Goal: Navigation & Orientation: Find specific page/section

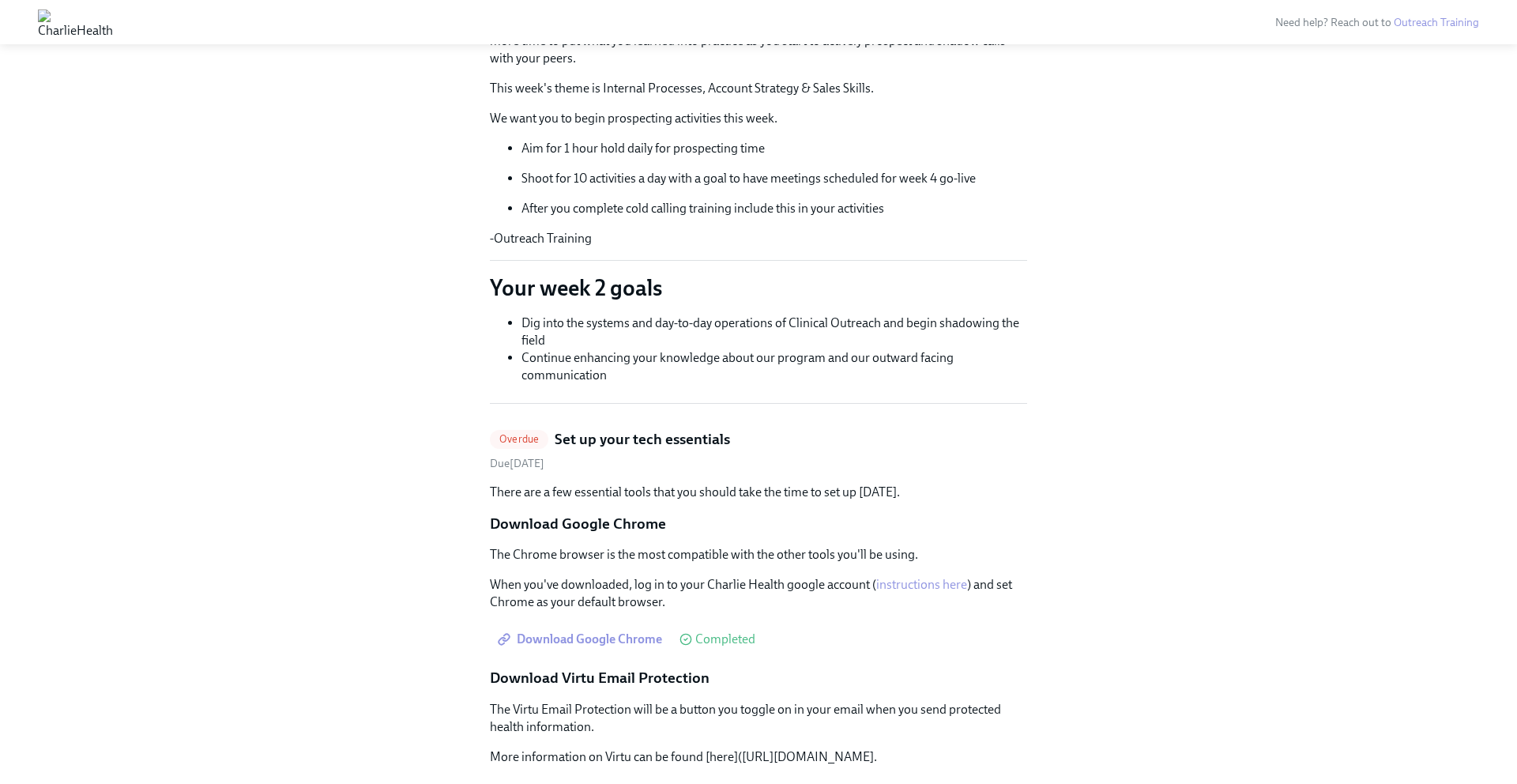
scroll to position [246, 0]
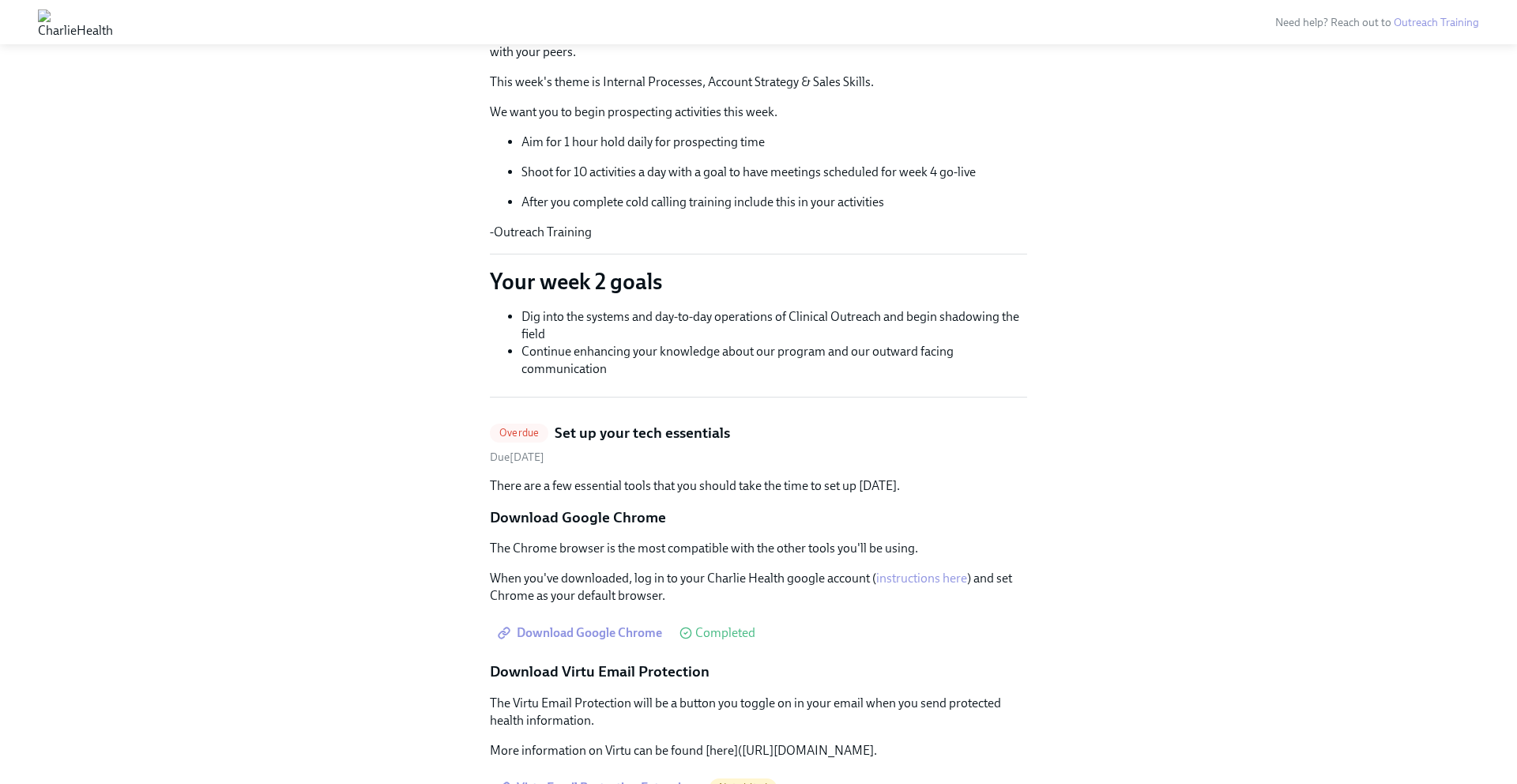
click at [513, 433] on span "Overdue" at bounding box center [519, 433] width 58 height 12
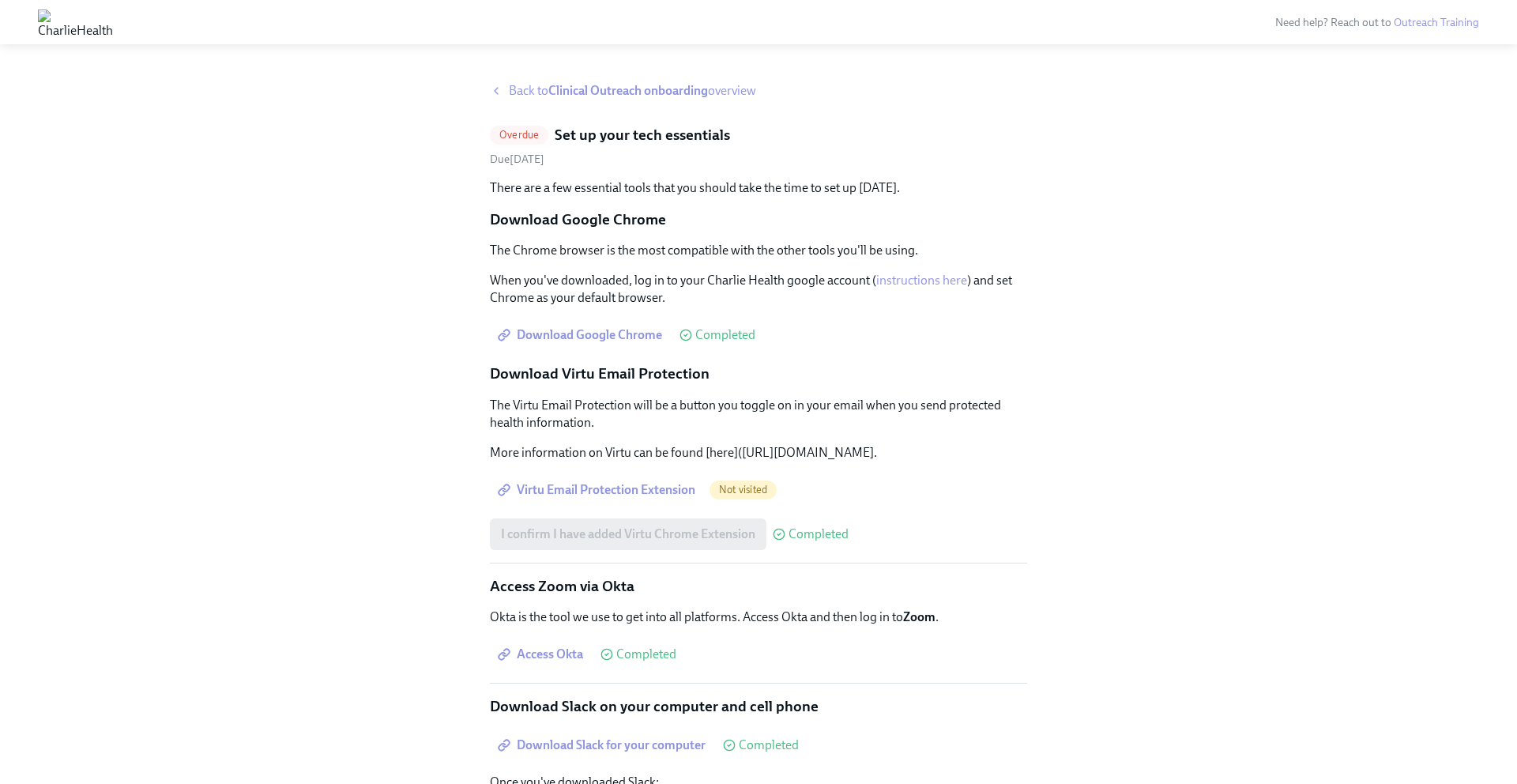
click at [511, 131] on span "Overdue" at bounding box center [519, 135] width 58 height 12
click at [513, 139] on span "Overdue" at bounding box center [519, 135] width 58 height 12
click at [636, 89] on strong "Clinical Outreach onboarding" at bounding box center [627, 91] width 160 height 15
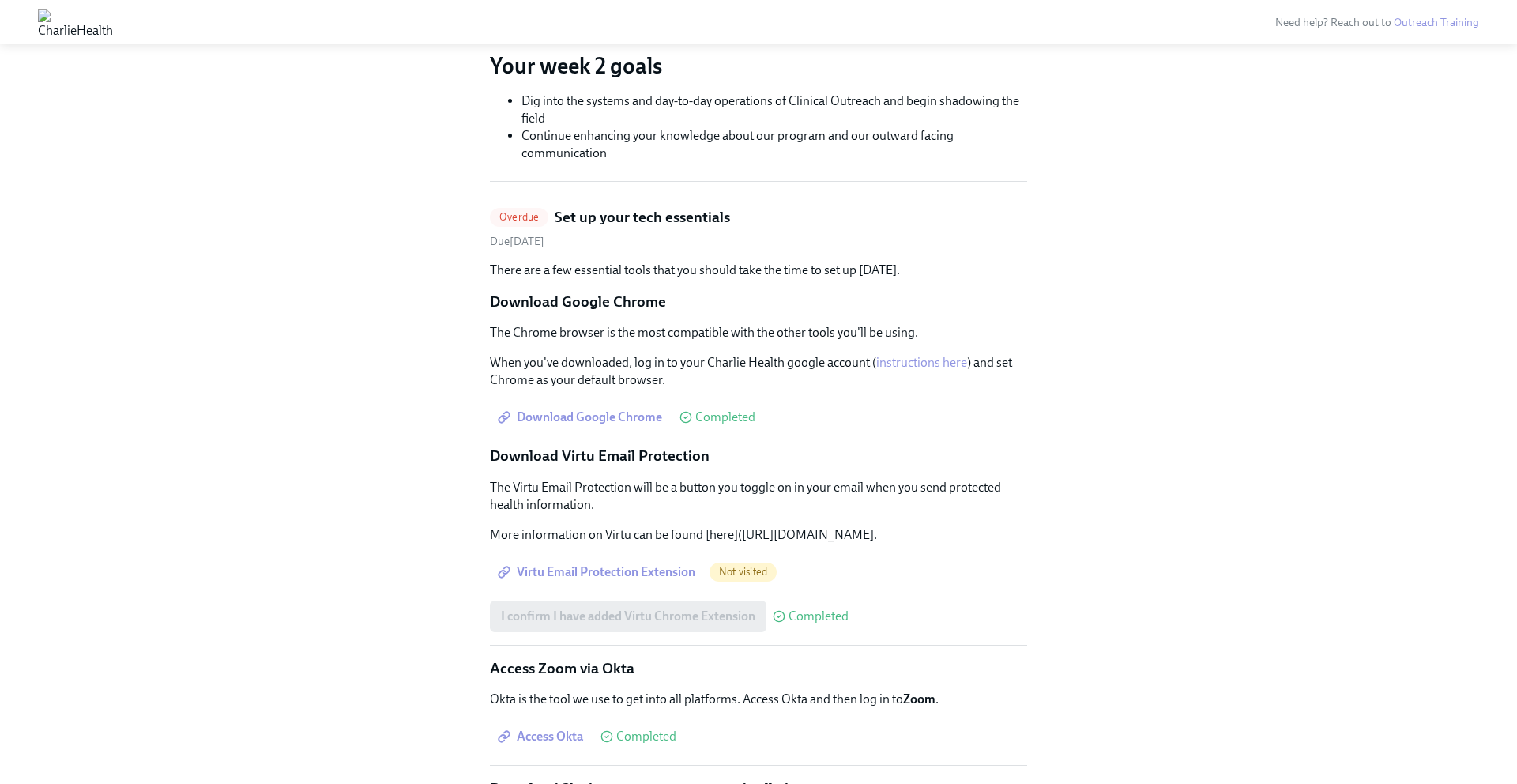
scroll to position [467, 0]
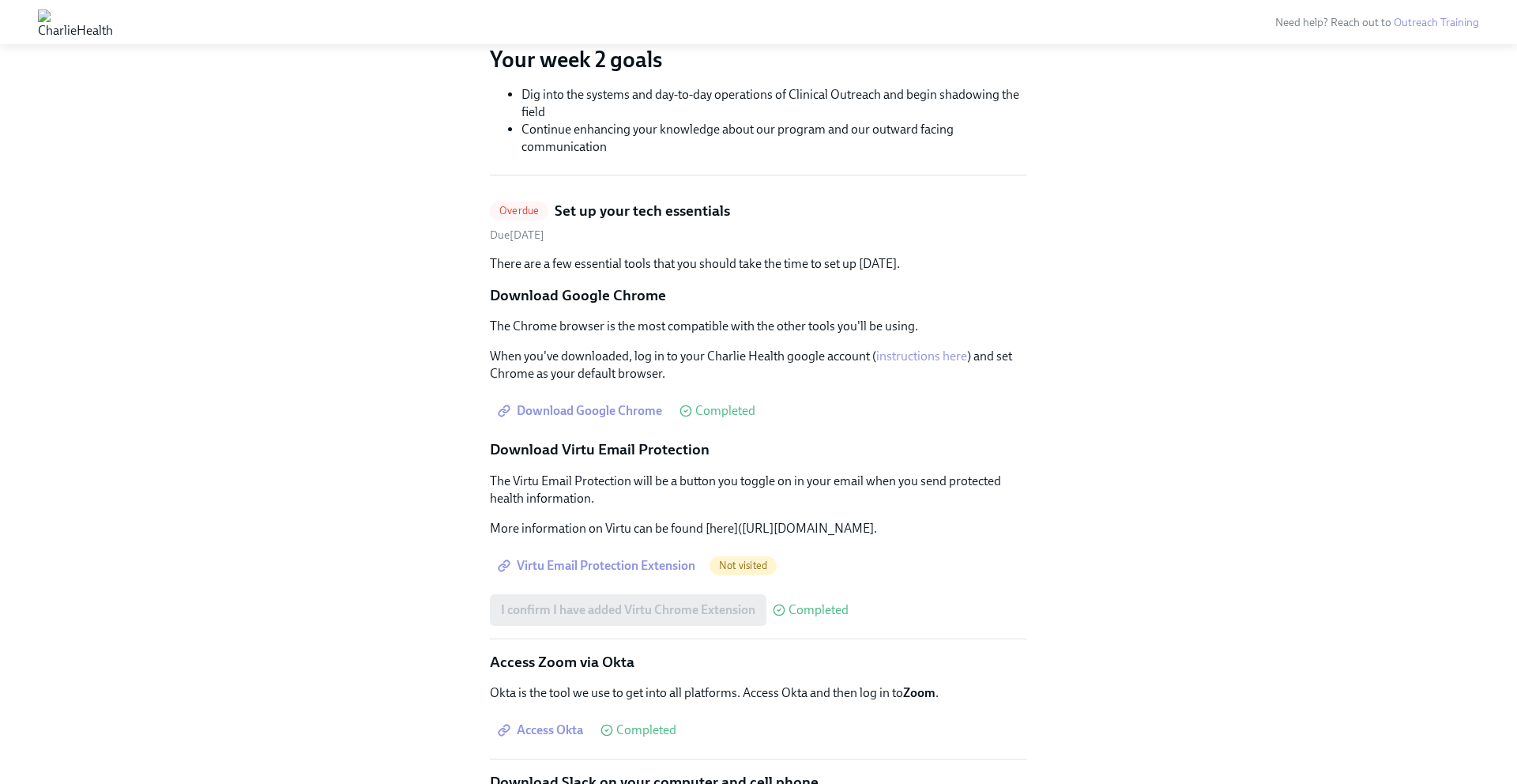
click at [595, 574] on span "Virtu Email Protection Extension" at bounding box center [598, 565] width 195 height 15
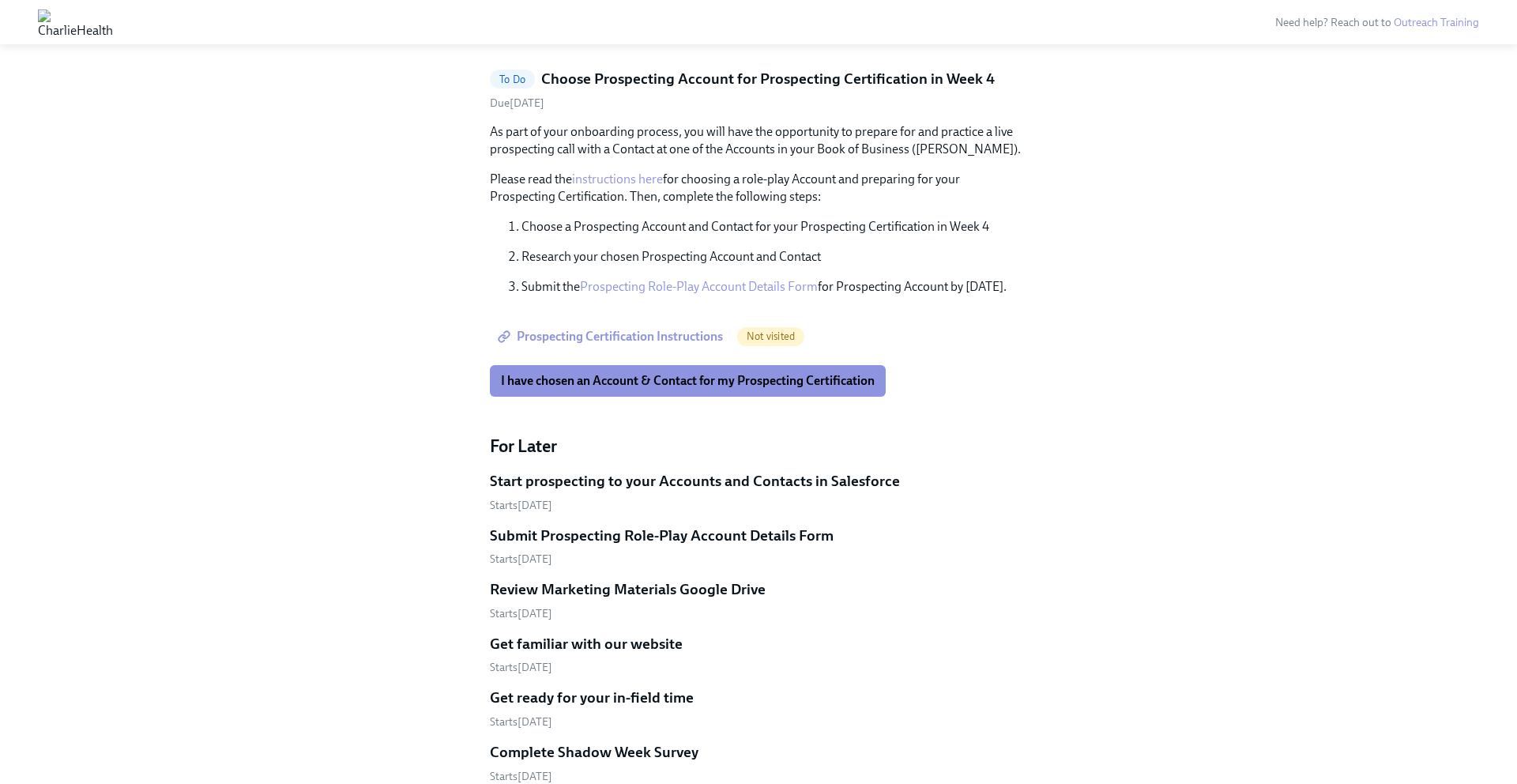
scroll to position [1132, 0]
click at [705, 290] on link "Prospecting Role-Play Account Details Form" at bounding box center [699, 288] width 238 height 15
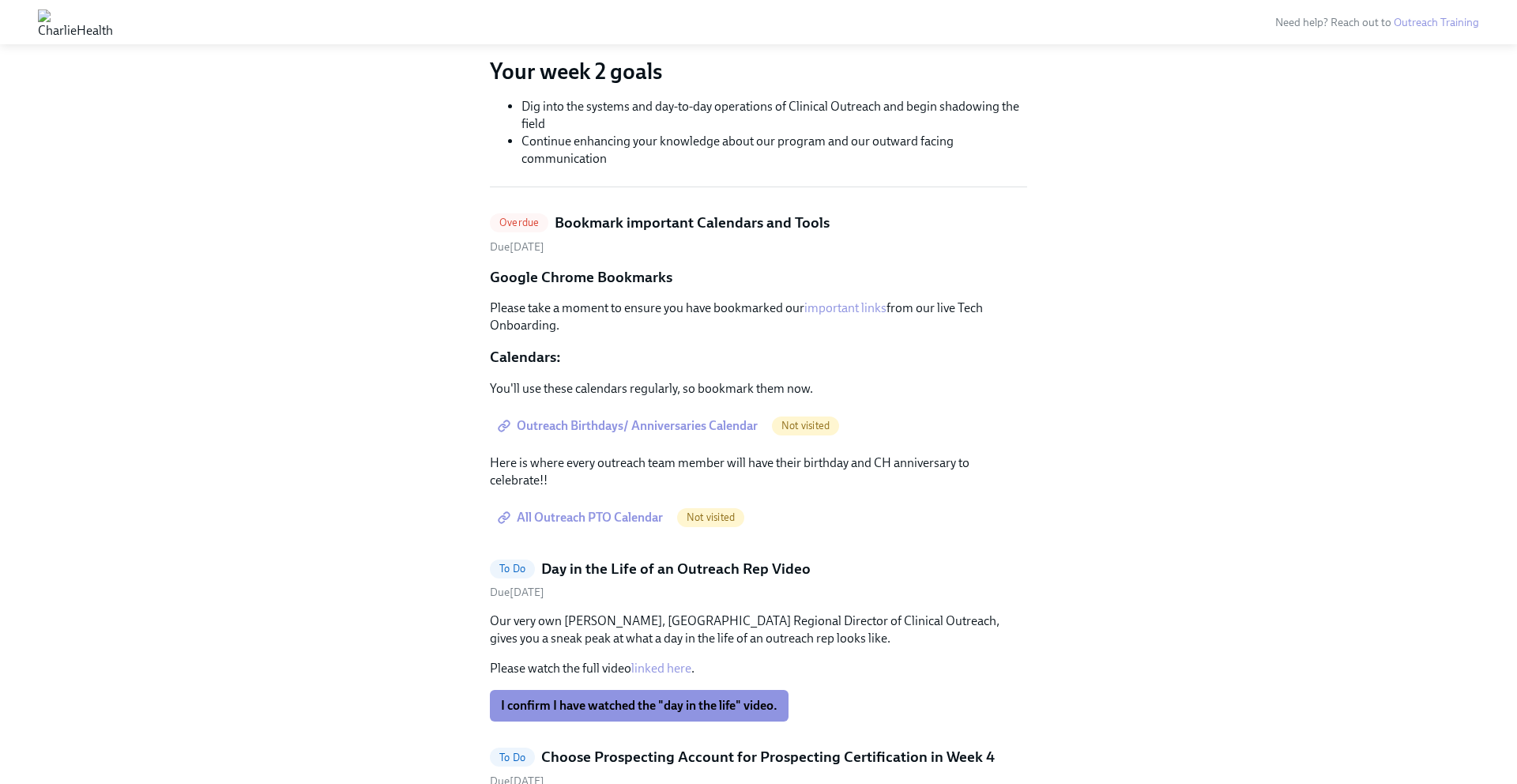
scroll to position [457, 0]
click at [638, 516] on span "All Outreach PTO Calendar" at bounding box center [582, 517] width 162 height 15
click at [595, 420] on span "Outreach Birthdays/ Anniversaries Calendar" at bounding box center [629, 425] width 257 height 15
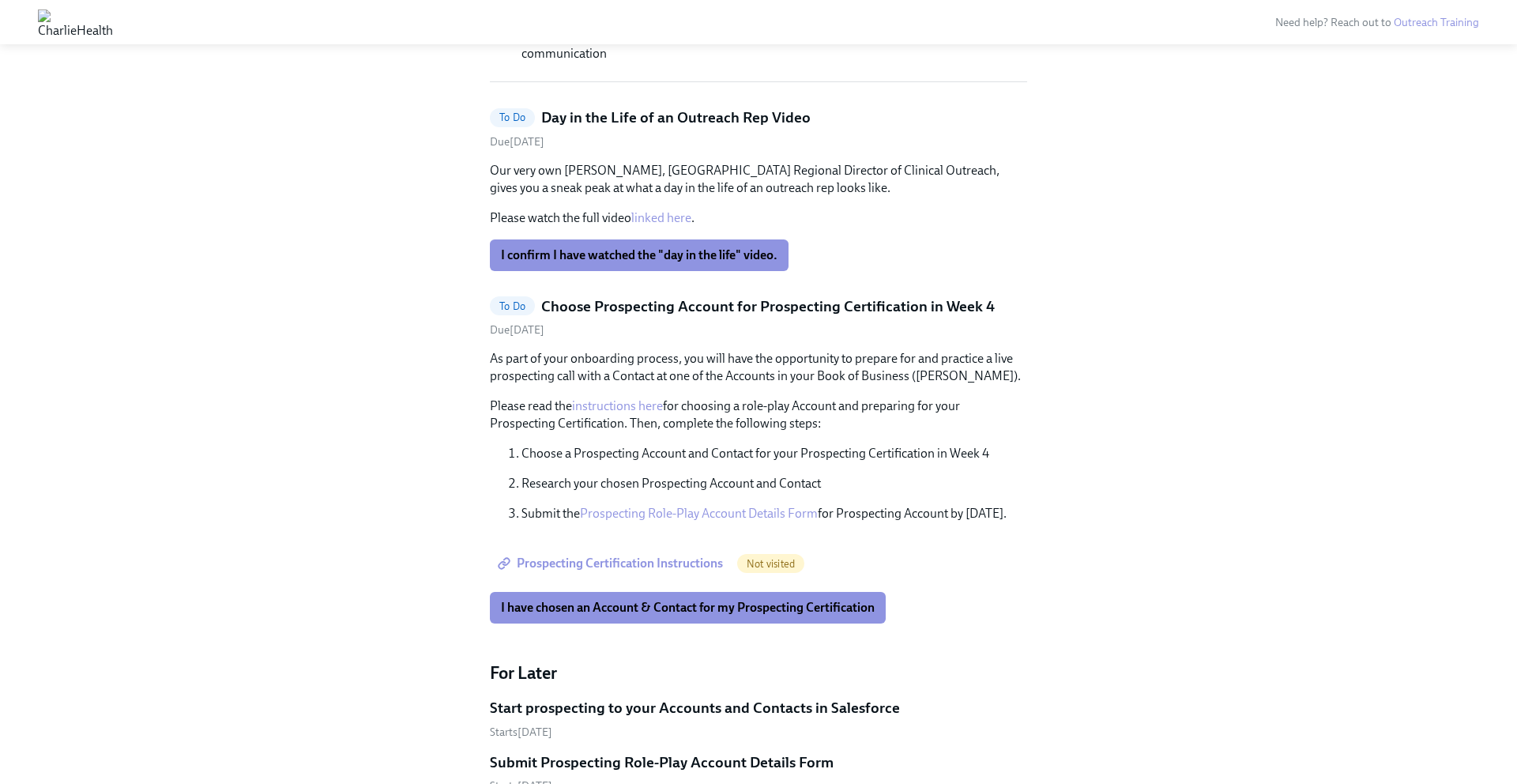
scroll to position [558, 0]
